Goal: Information Seeking & Learning: Find specific fact

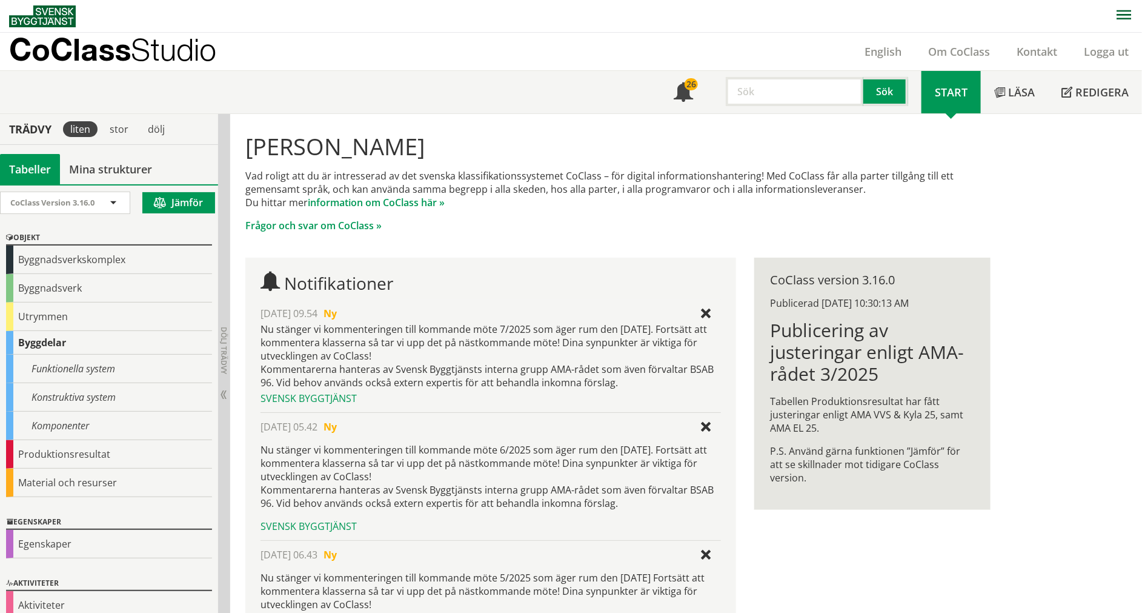
click at [768, 101] on input "text" at bounding box center [795, 91] width 138 height 29
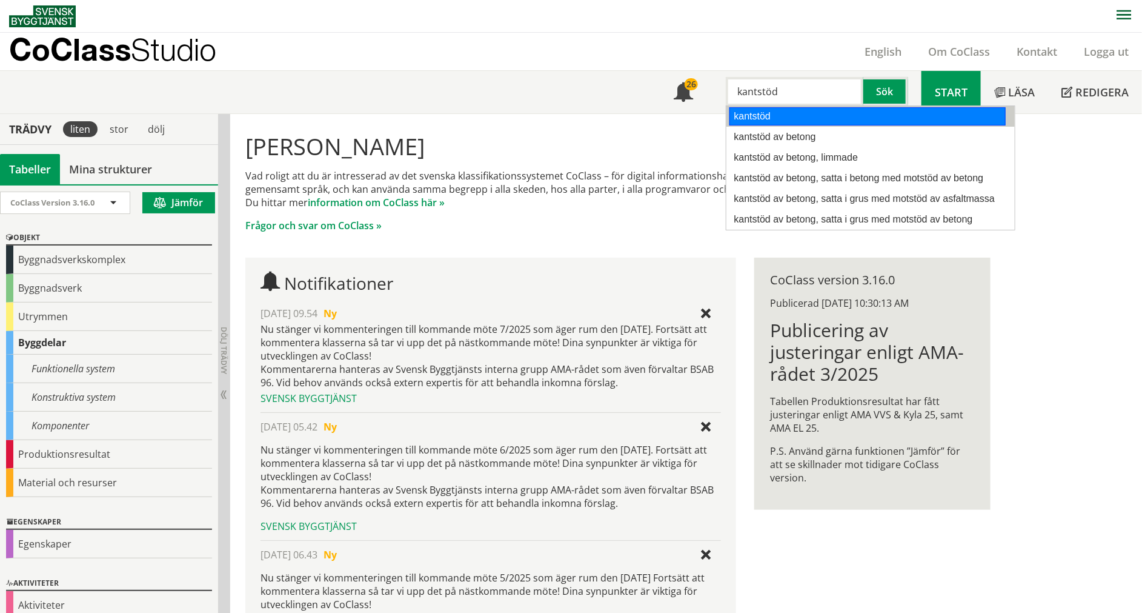
click at [780, 120] on div "kantstöd" at bounding box center [868, 116] width 276 height 18
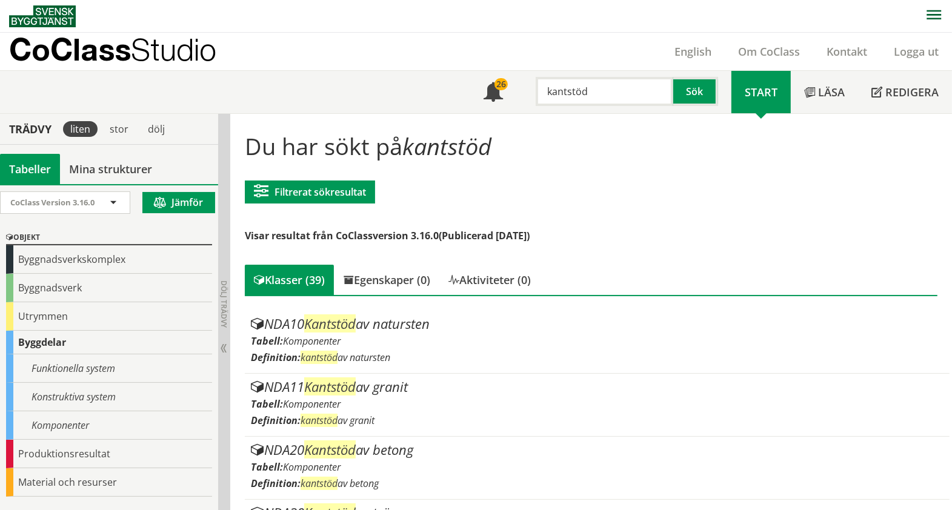
type input "kantstöd"
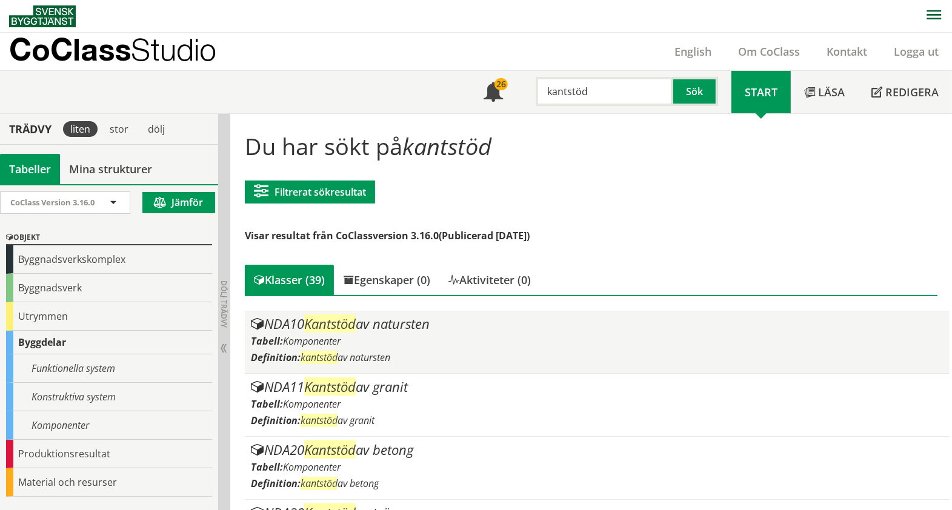
click at [339, 327] on span "Kantstöd" at bounding box center [330, 324] width 52 height 18
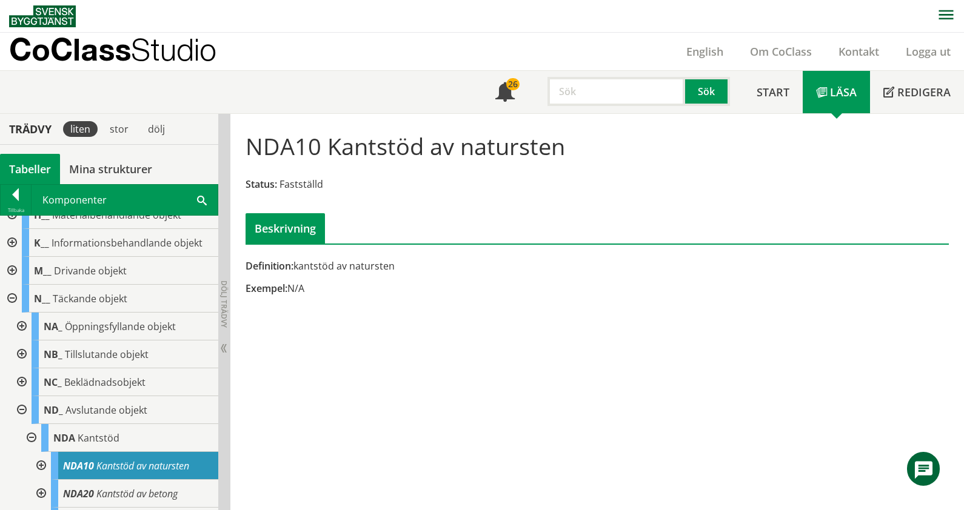
scroll to position [164, 0]
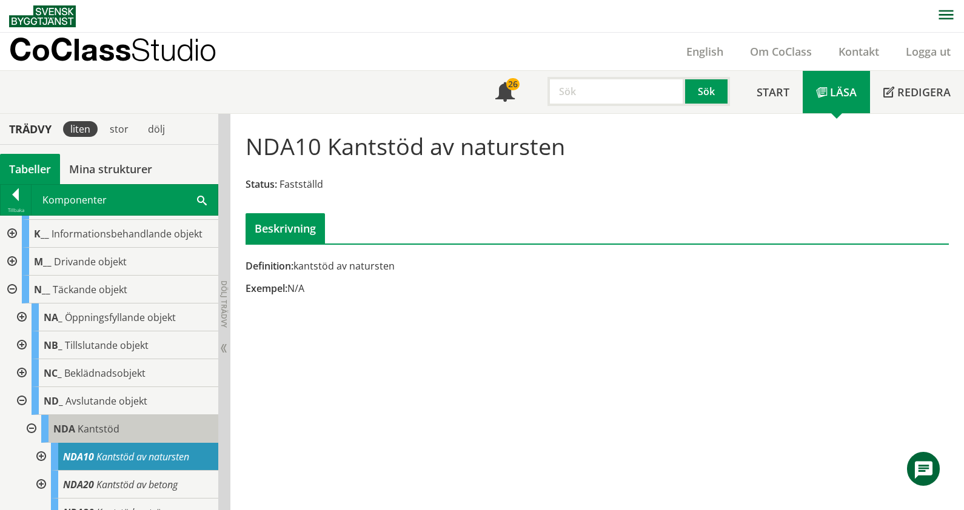
click at [120, 427] on div "NDA Kantstöd" at bounding box center [129, 429] width 177 height 28
